Goal: Information Seeking & Learning: Find specific fact

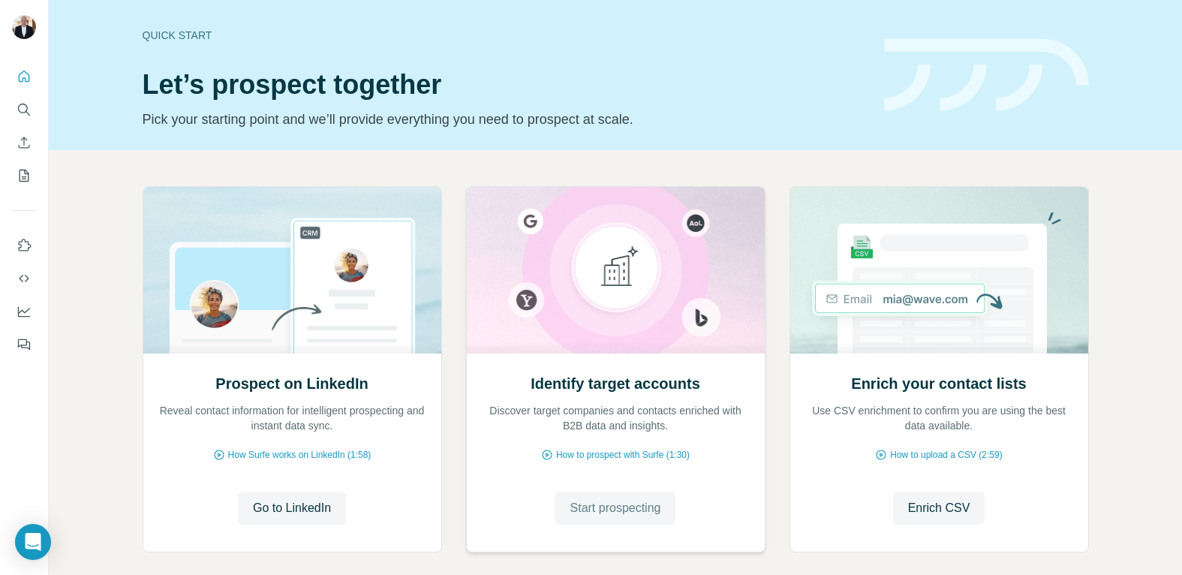
click at [615, 504] on span "Start prospecting" at bounding box center [615, 508] width 91 height 18
click at [617, 510] on span "Start prospecting" at bounding box center [615, 508] width 91 height 18
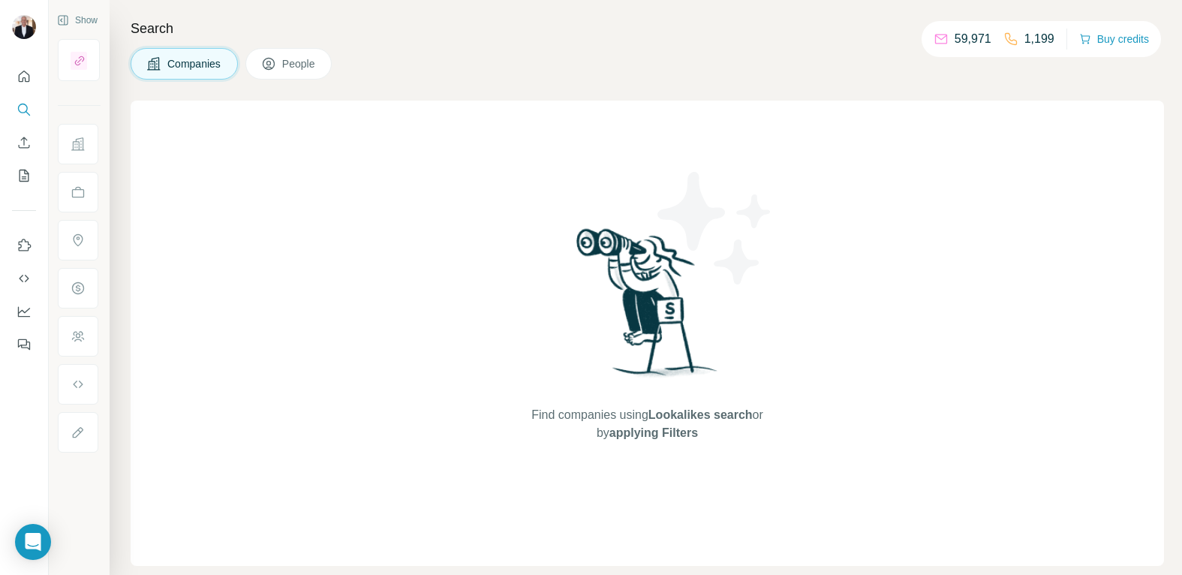
click at [298, 60] on span "People" at bounding box center [299, 63] width 35 height 15
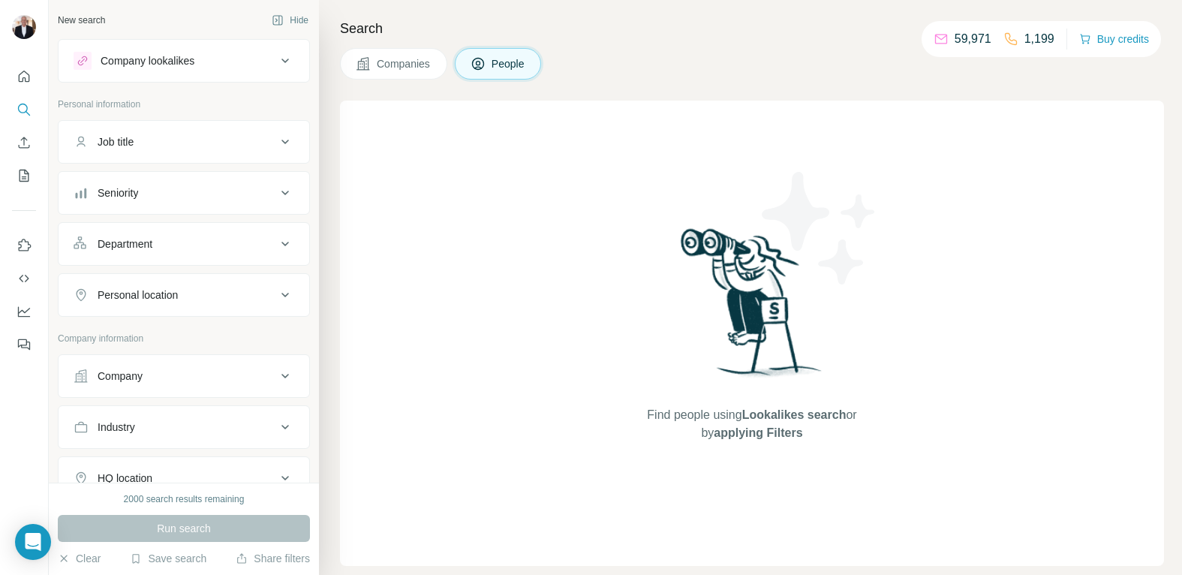
click at [185, 145] on div "Job title" at bounding box center [175, 141] width 203 height 15
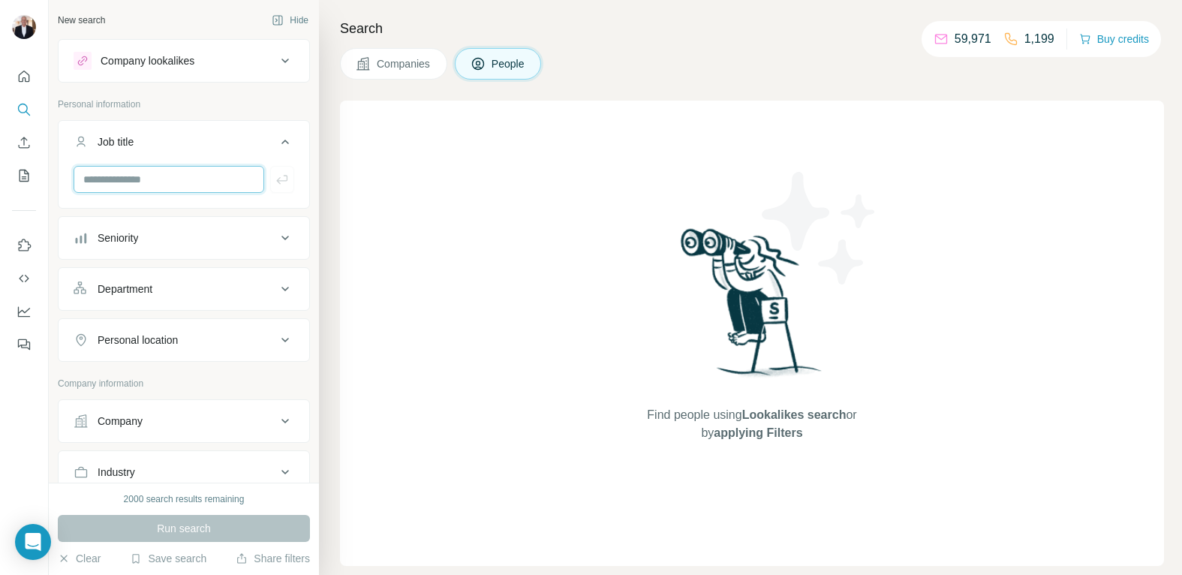
click at [182, 173] on input "text" at bounding box center [169, 179] width 191 height 27
type input "**********"
click at [280, 184] on icon "button" at bounding box center [282, 179] width 15 height 15
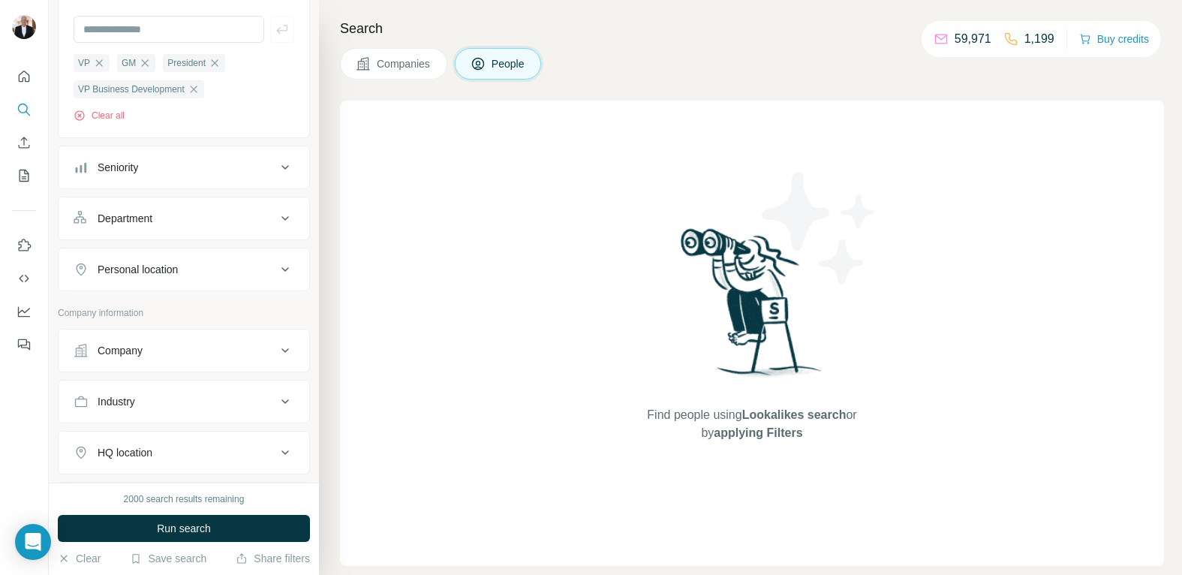
scroll to position [155, 0]
click at [251, 350] on div "Company" at bounding box center [175, 345] width 203 height 15
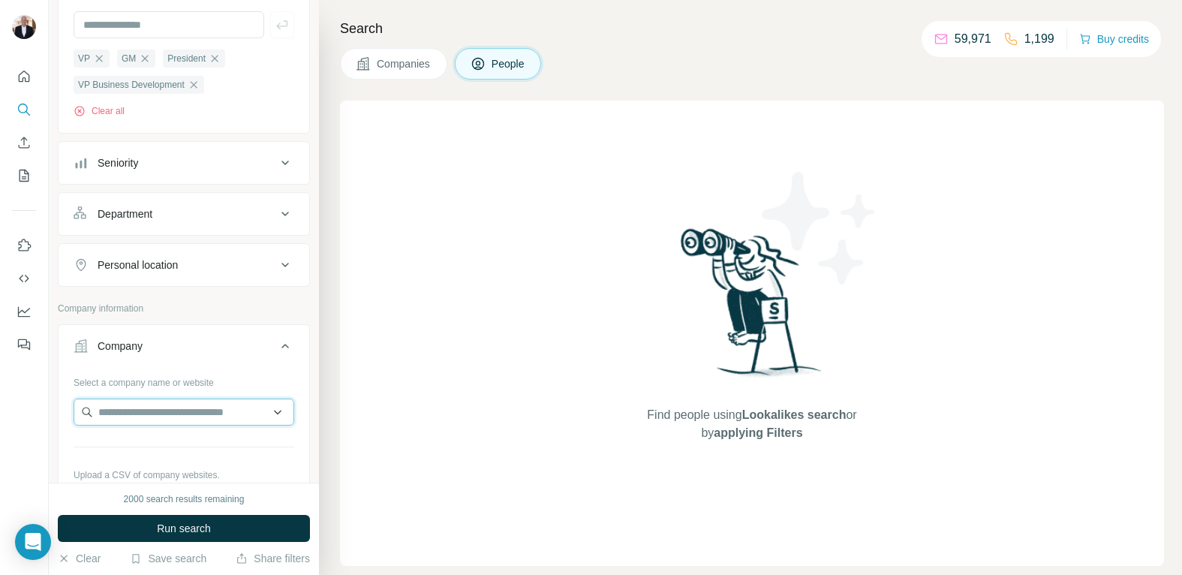
click at [163, 418] on input "text" at bounding box center [184, 411] width 221 height 27
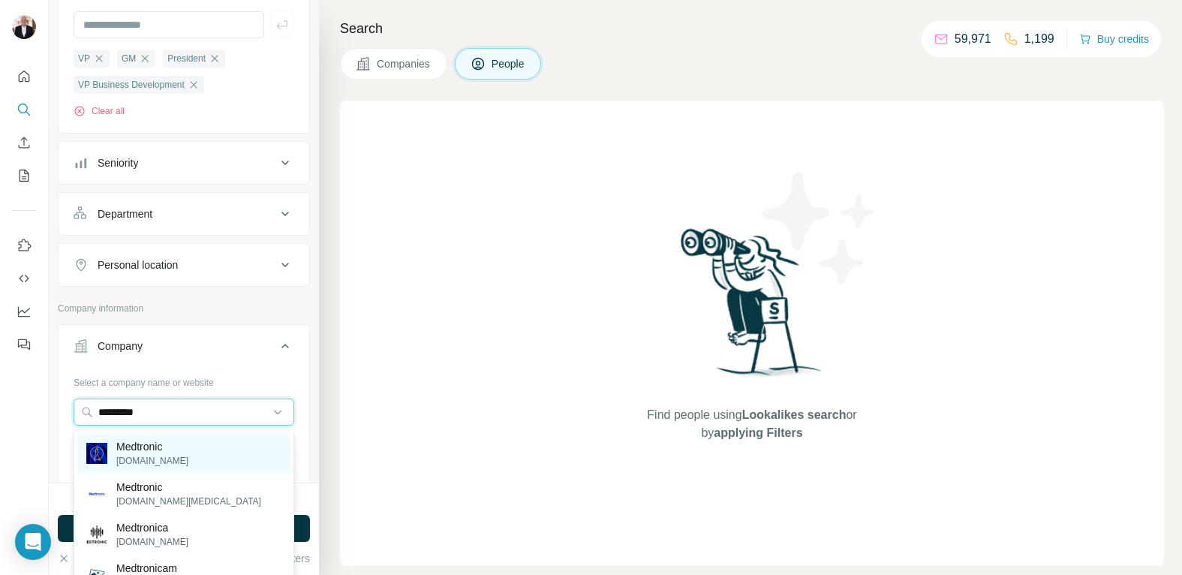
type input "*********"
click at [142, 457] on p "[DOMAIN_NAME]" at bounding box center [152, 461] width 72 height 14
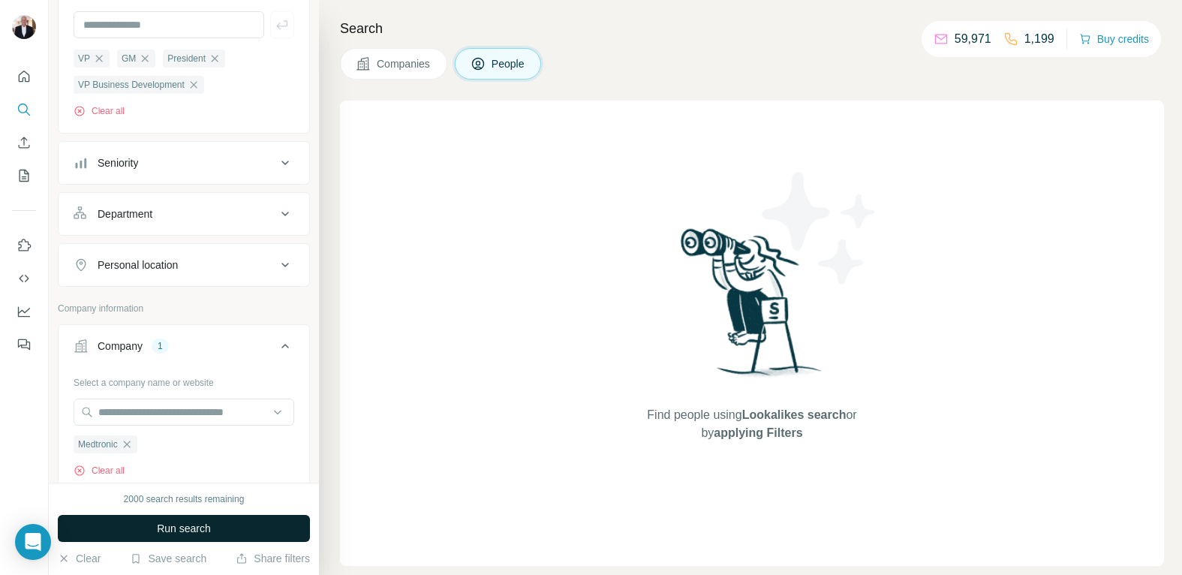
click at [196, 530] on span "Run search" at bounding box center [184, 528] width 54 height 15
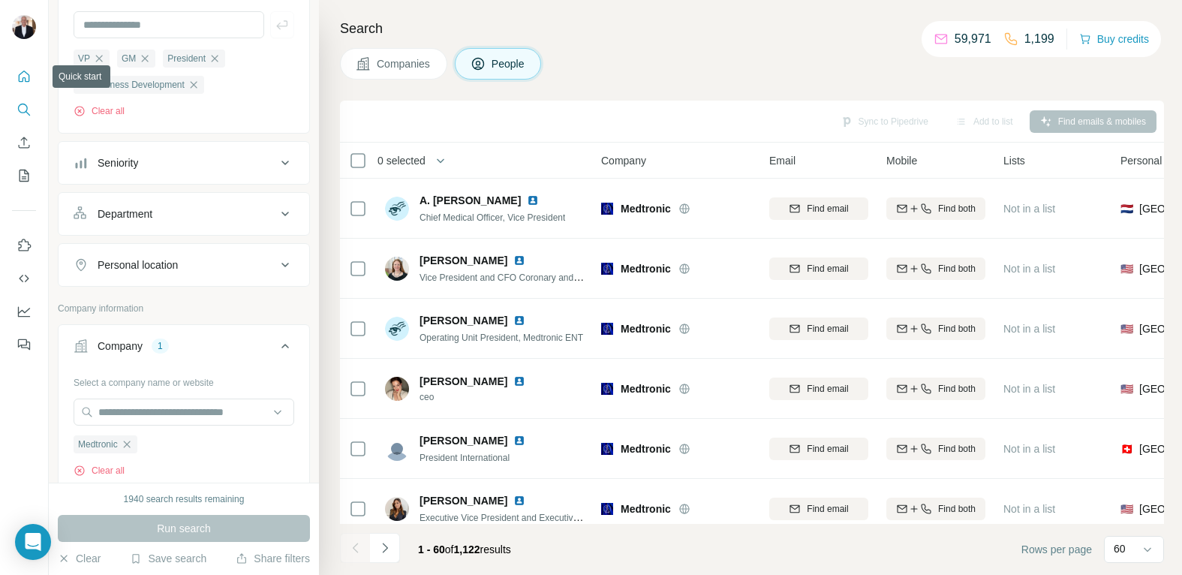
click at [23, 78] on icon "Quick start" at bounding box center [24, 76] width 11 height 11
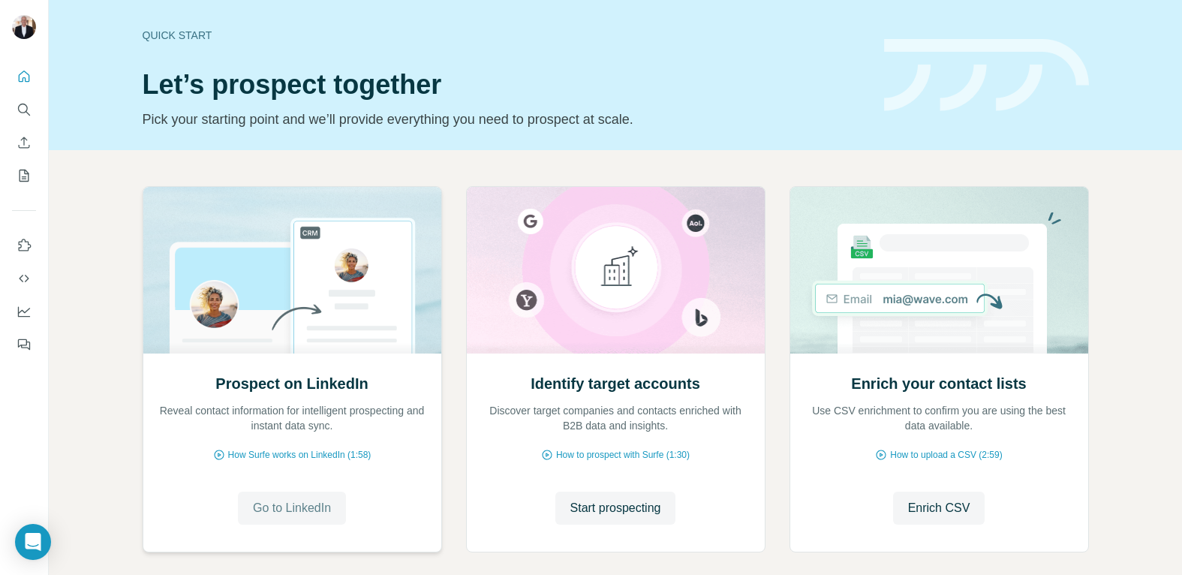
click at [290, 507] on span "Go to LinkedIn" at bounding box center [292, 508] width 78 height 18
click at [643, 515] on span "Start prospecting" at bounding box center [615, 508] width 91 height 18
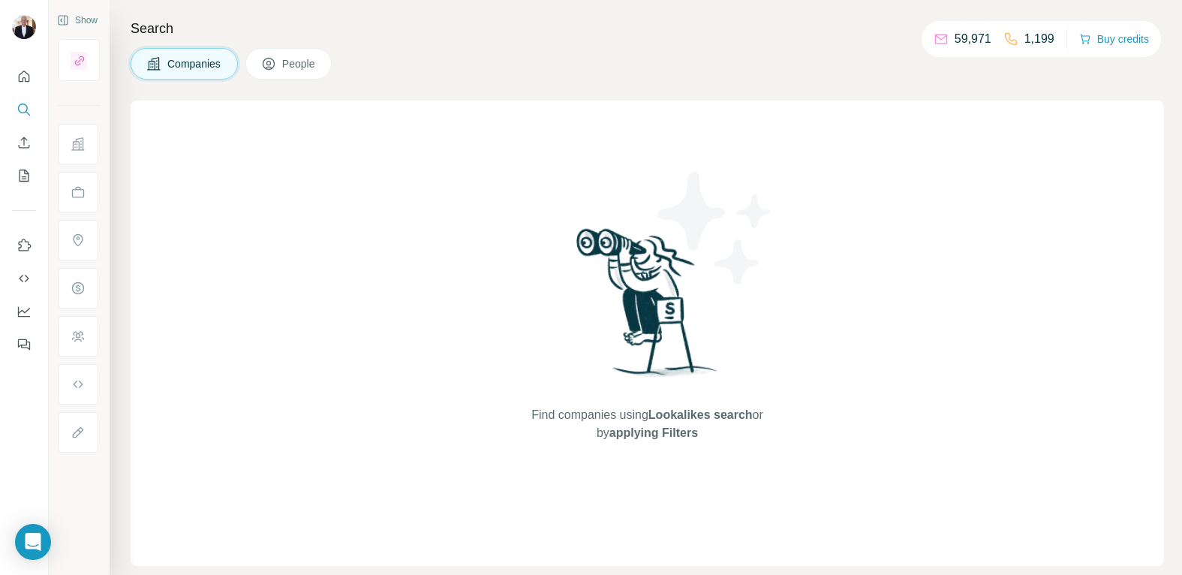
click at [401, 74] on div "Companies People" at bounding box center [647, 64] width 1033 height 32
click at [297, 62] on span "People" at bounding box center [299, 63] width 35 height 15
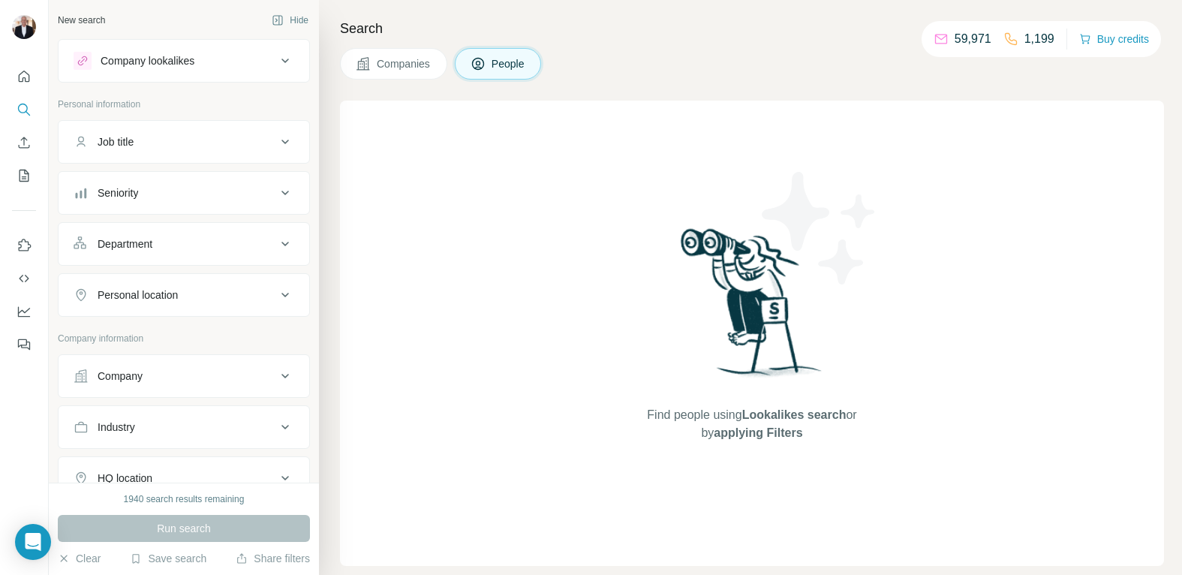
click at [159, 138] on div "Job title" at bounding box center [175, 141] width 203 height 15
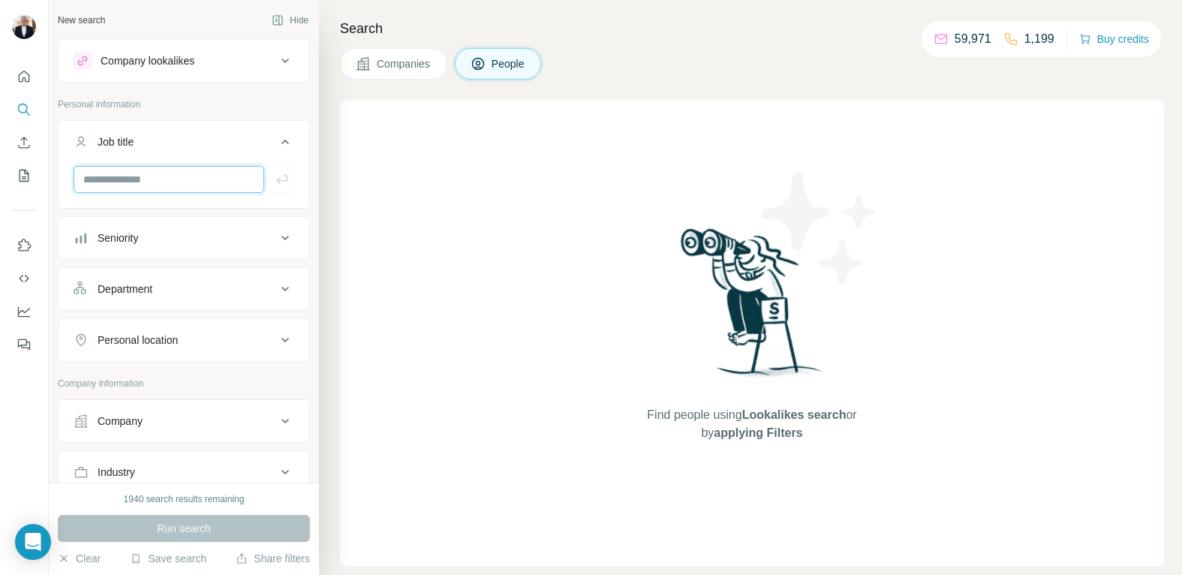
click at [188, 179] on input "text" at bounding box center [169, 179] width 191 height 27
type input "**********"
click at [287, 182] on icon "button" at bounding box center [282, 179] width 15 height 15
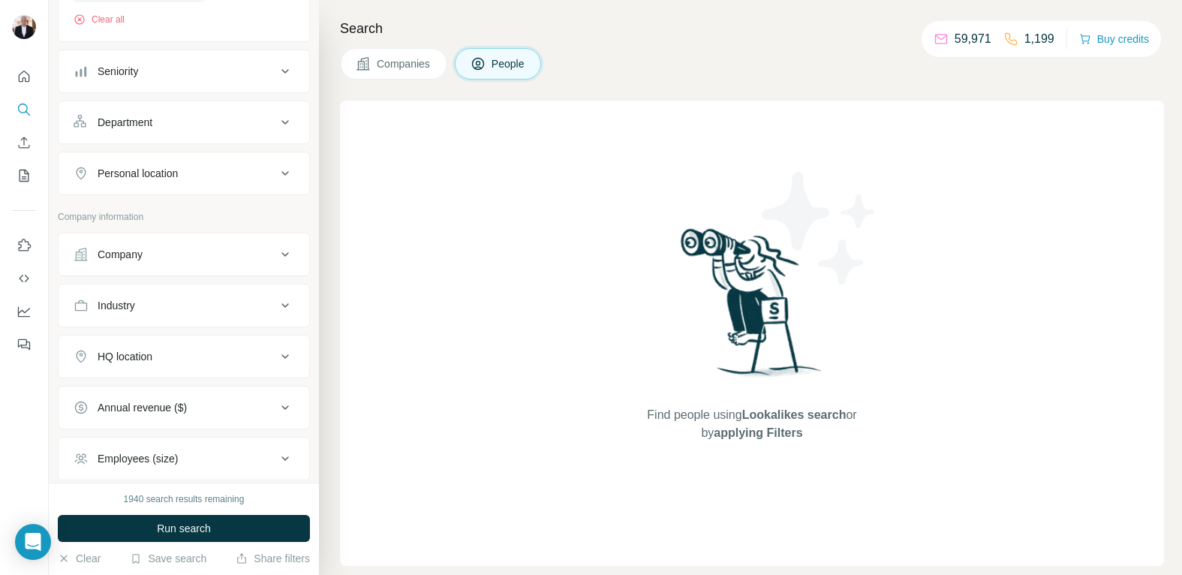
scroll to position [248, 0]
click at [282, 257] on icon at bounding box center [285, 252] width 18 height 18
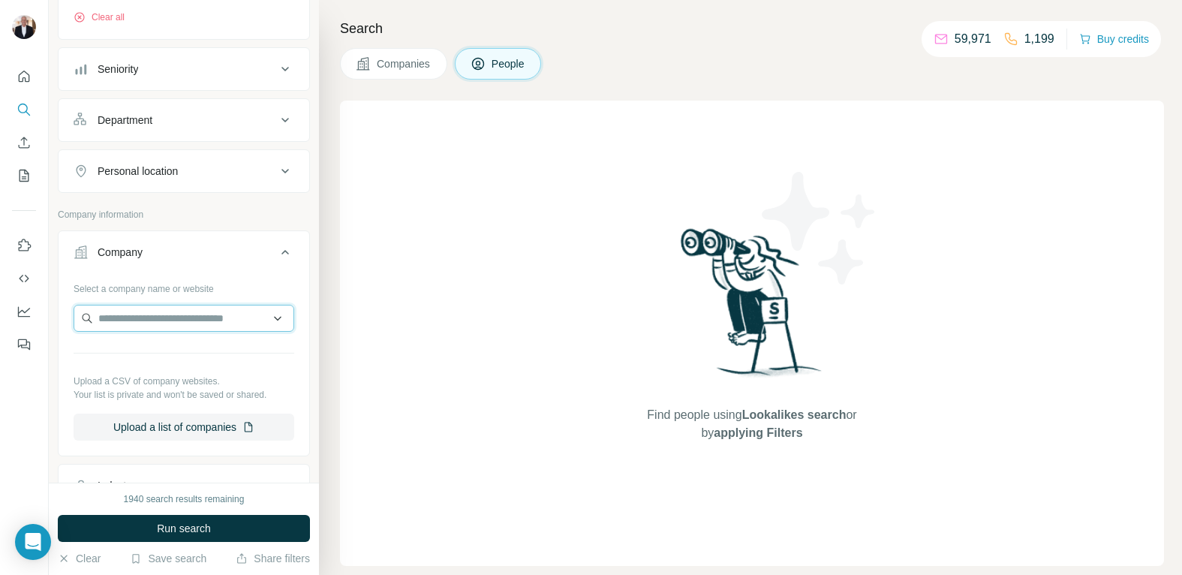
click at [194, 312] on input "text" at bounding box center [184, 318] width 221 height 27
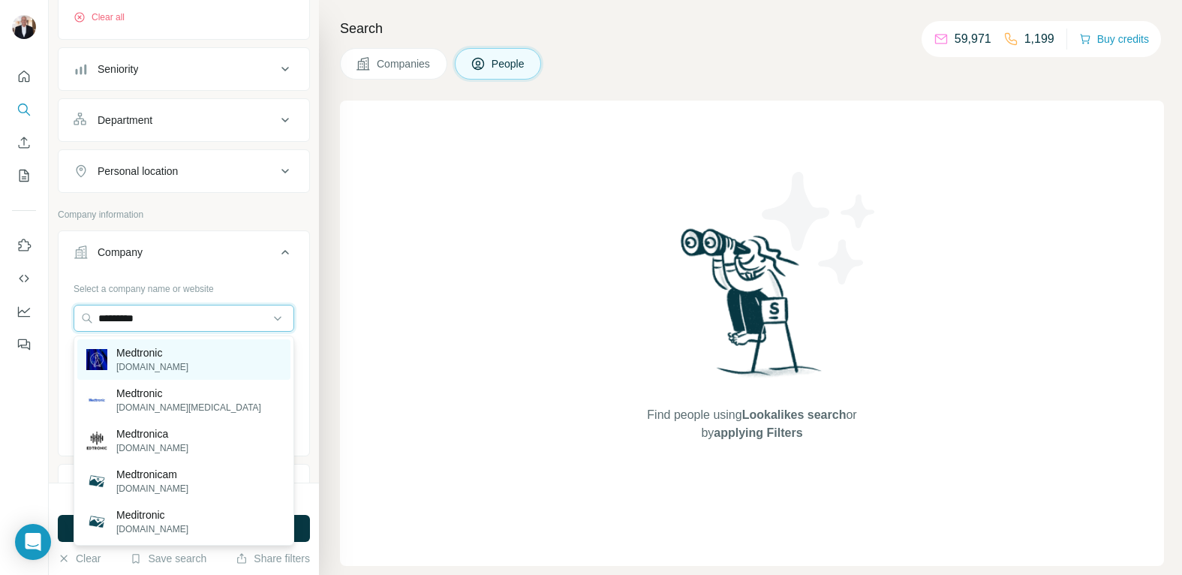
type input "*********"
click at [154, 362] on p "[DOMAIN_NAME]" at bounding box center [152, 367] width 72 height 14
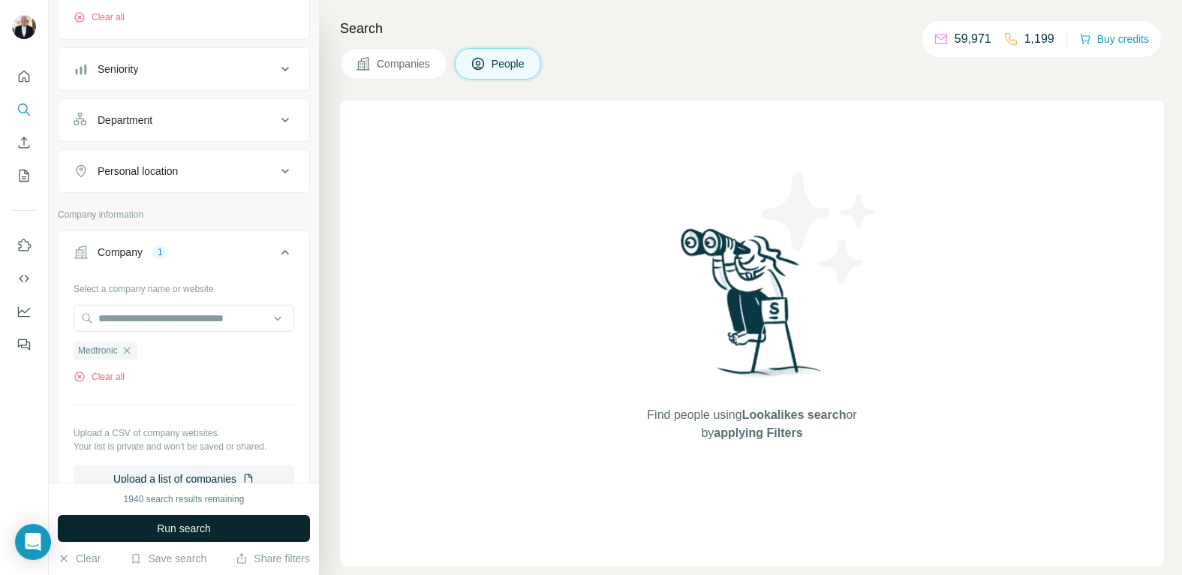
click at [202, 526] on span "Run search" at bounding box center [184, 528] width 54 height 15
